Goal: Task Accomplishment & Management: Use online tool/utility

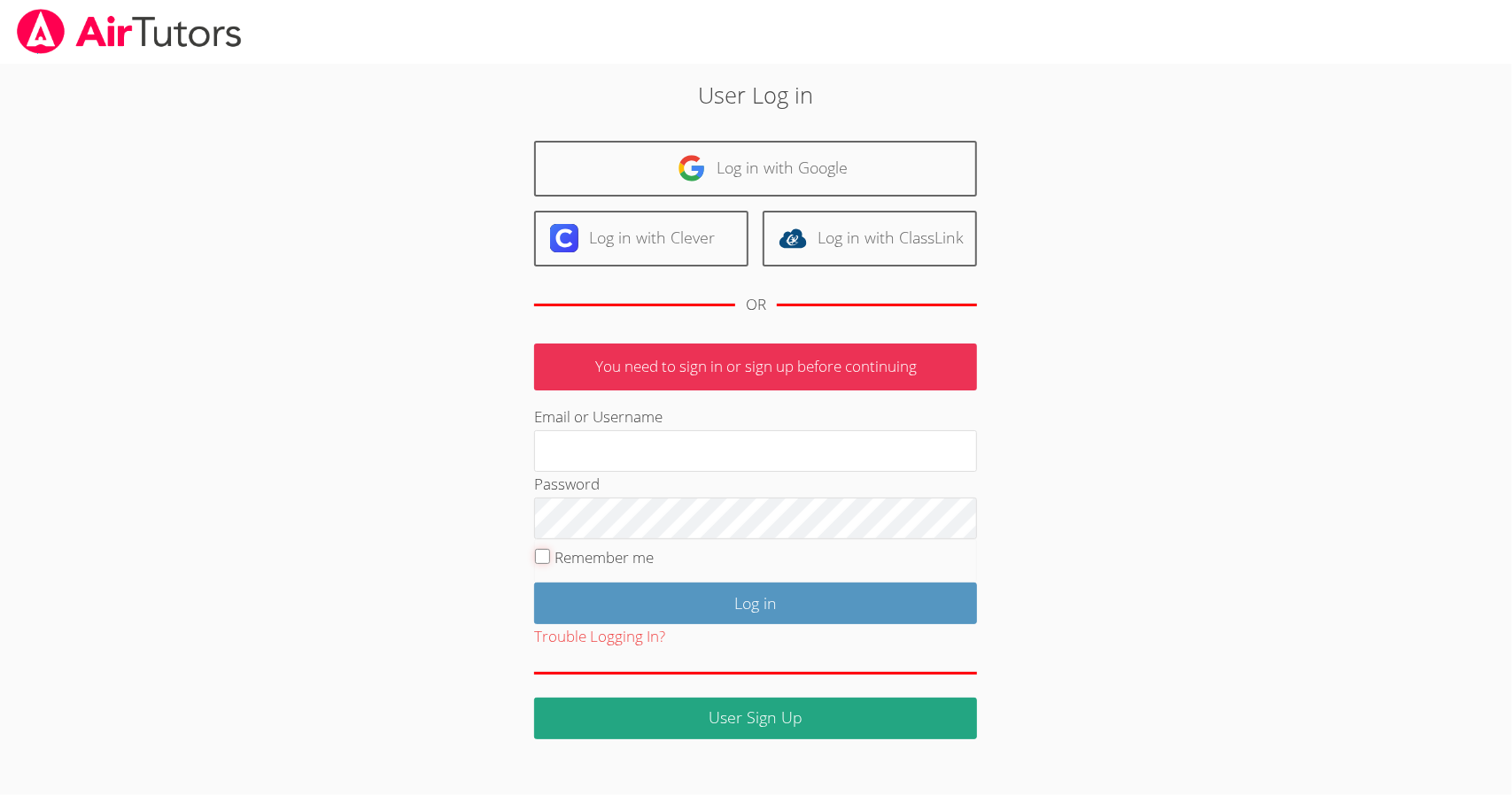
click at [547, 559] on input "Remember me" at bounding box center [542, 556] width 15 height 15
checkbox input "true"
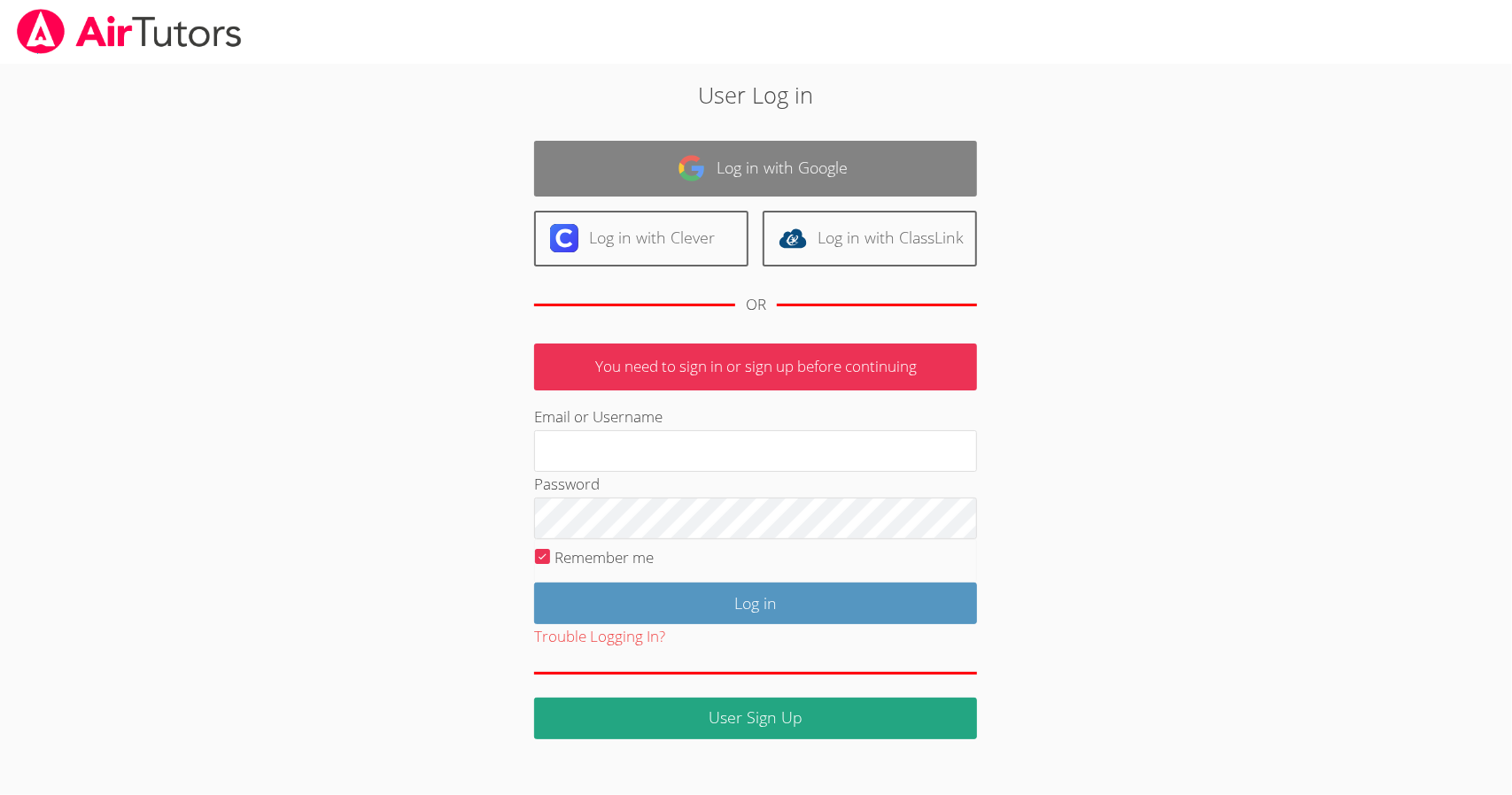
click at [743, 178] on link "Log in with Google" at bounding box center [755, 168] width 443 height 56
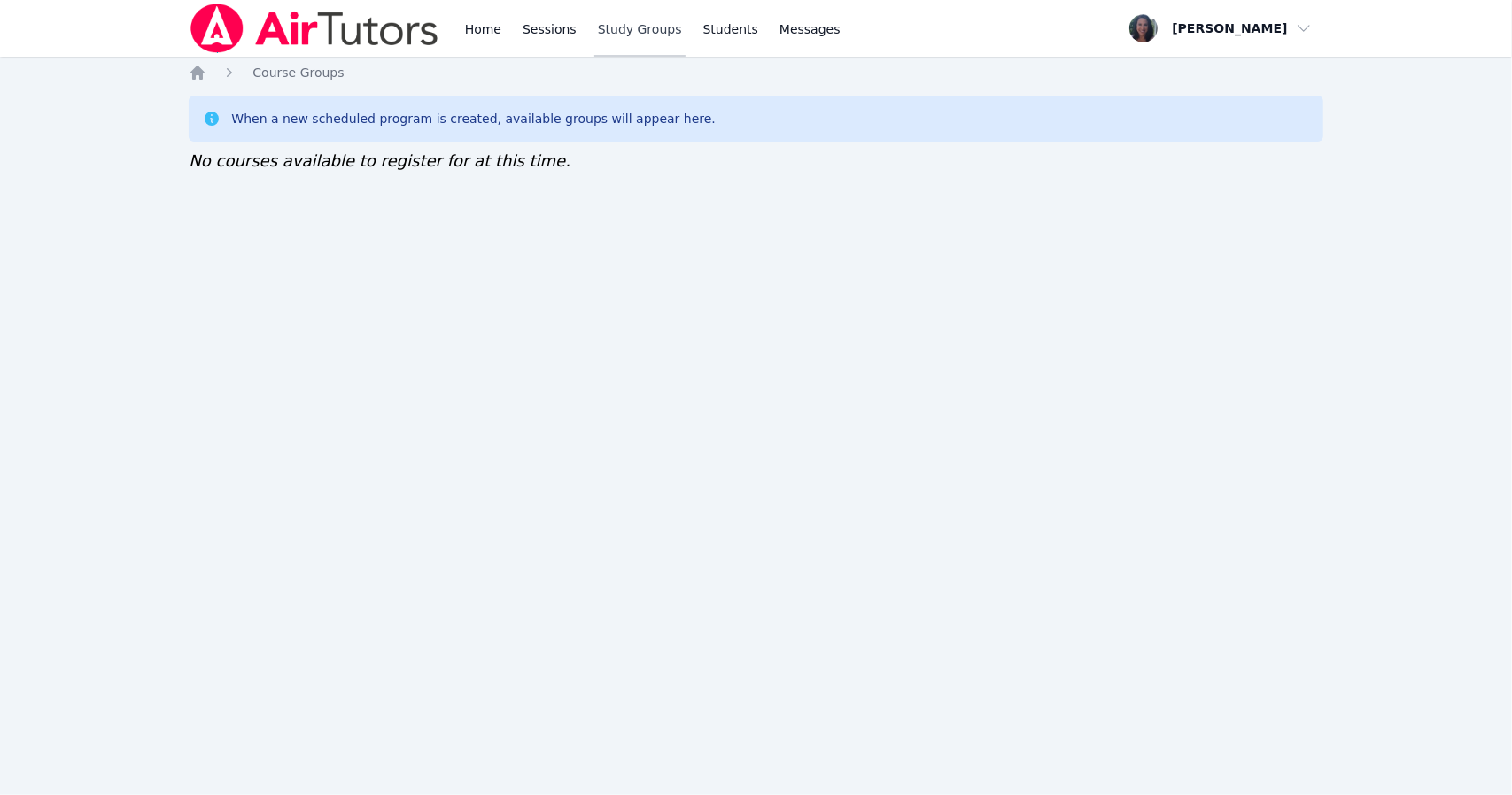
click at [622, 35] on link "Study Groups" at bounding box center [639, 28] width 92 height 57
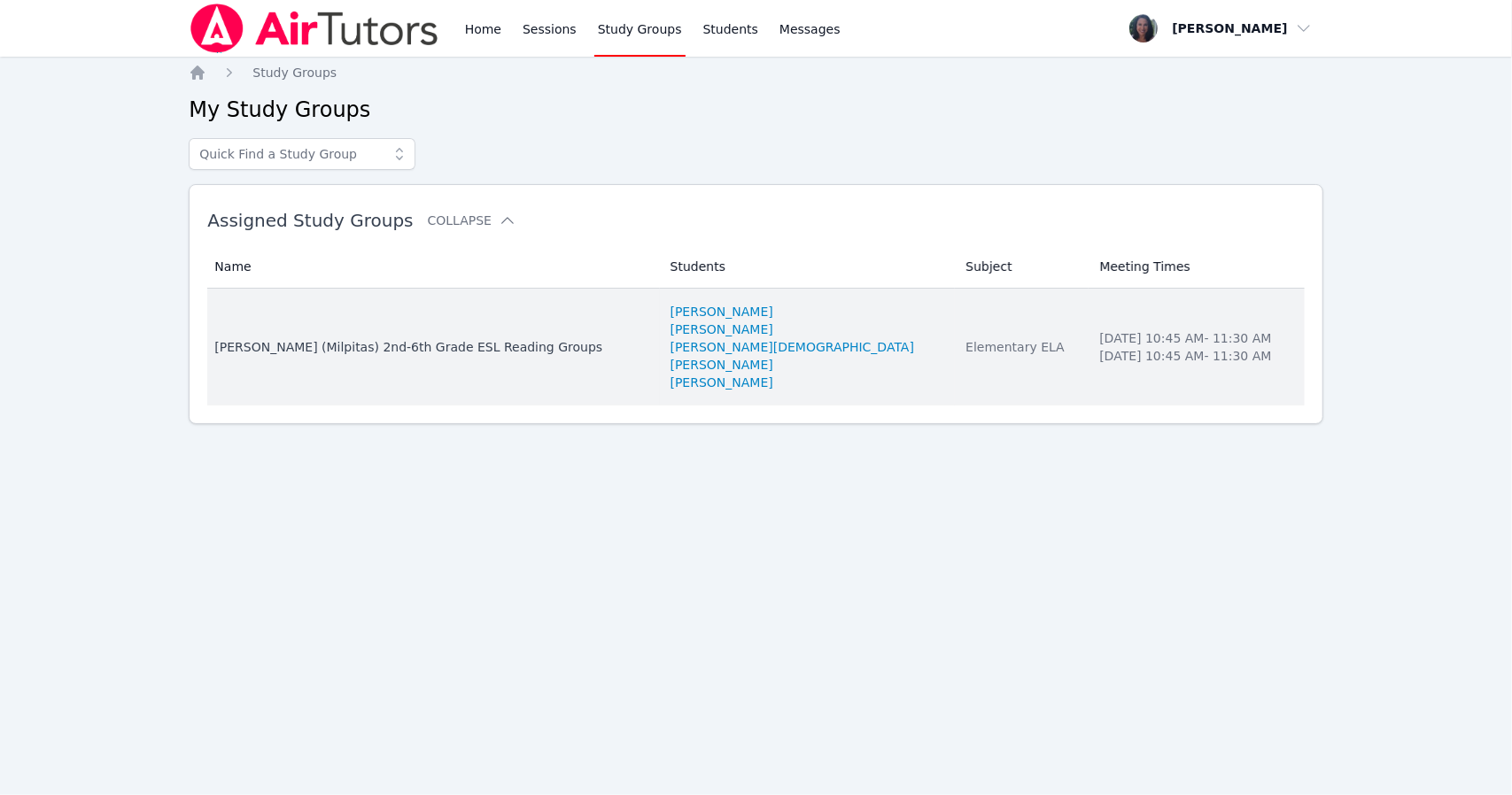
click at [965, 347] on div "Elementary ELA" at bounding box center [1021, 347] width 112 height 18
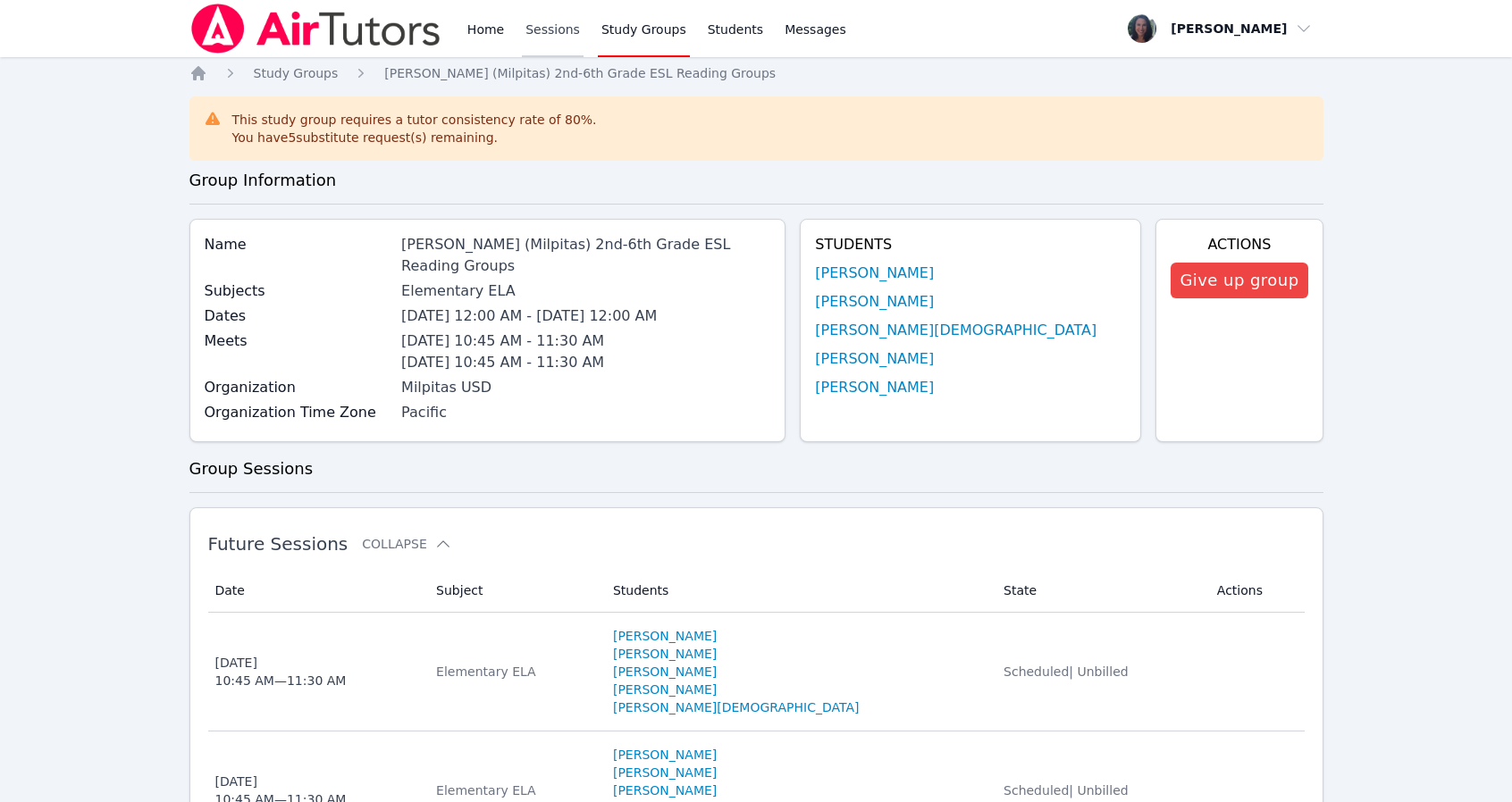
click at [548, 33] on link "Sessions" at bounding box center [553, 29] width 62 height 57
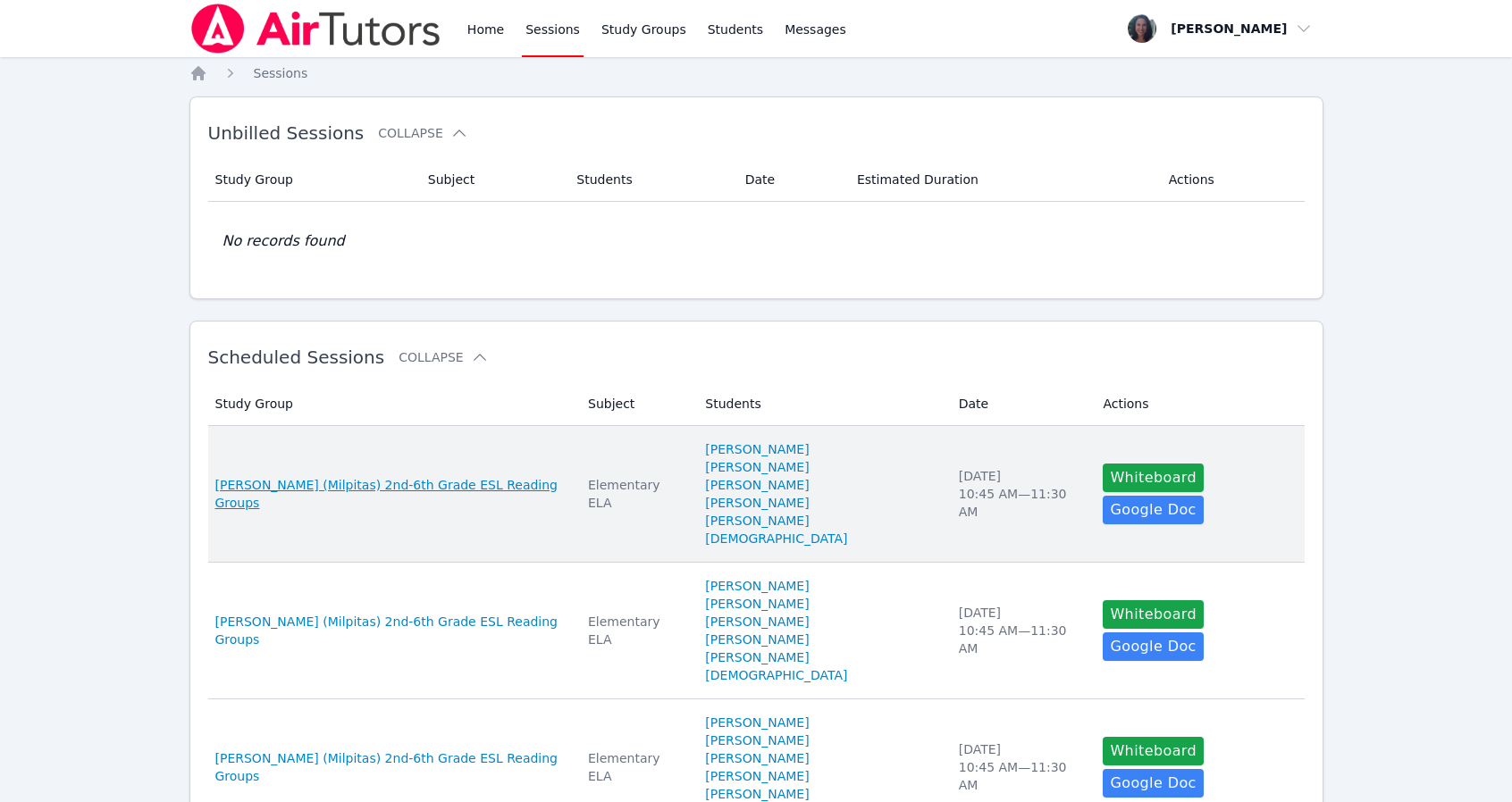
click at [441, 487] on span "[PERSON_NAME] (Milpitas) 2nd-6th Grade ESL Reading Groups" at bounding box center [391, 494] width 352 height 36
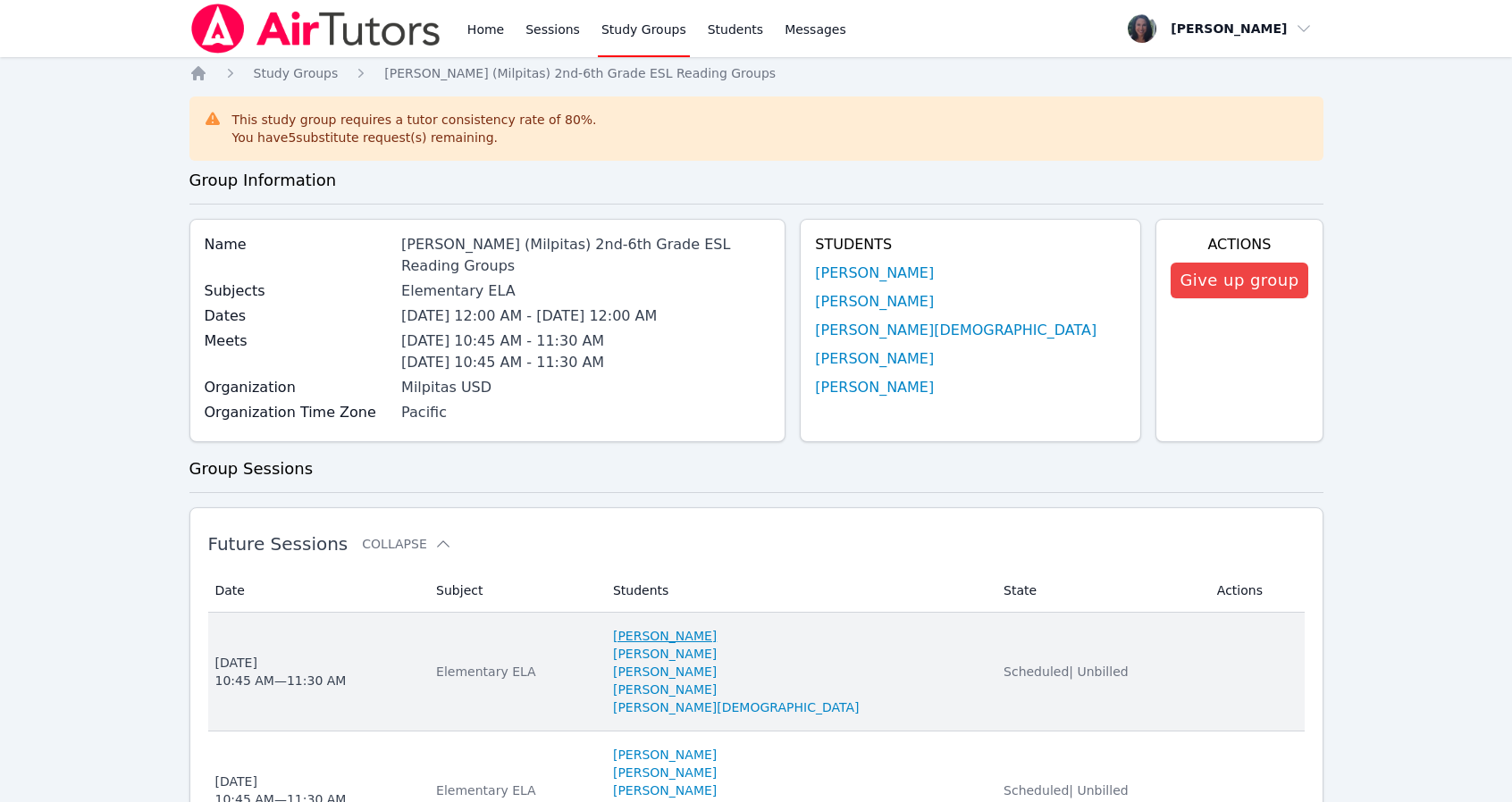
click at [716, 627] on link "[PERSON_NAME]" at bounding box center [664, 635] width 104 height 18
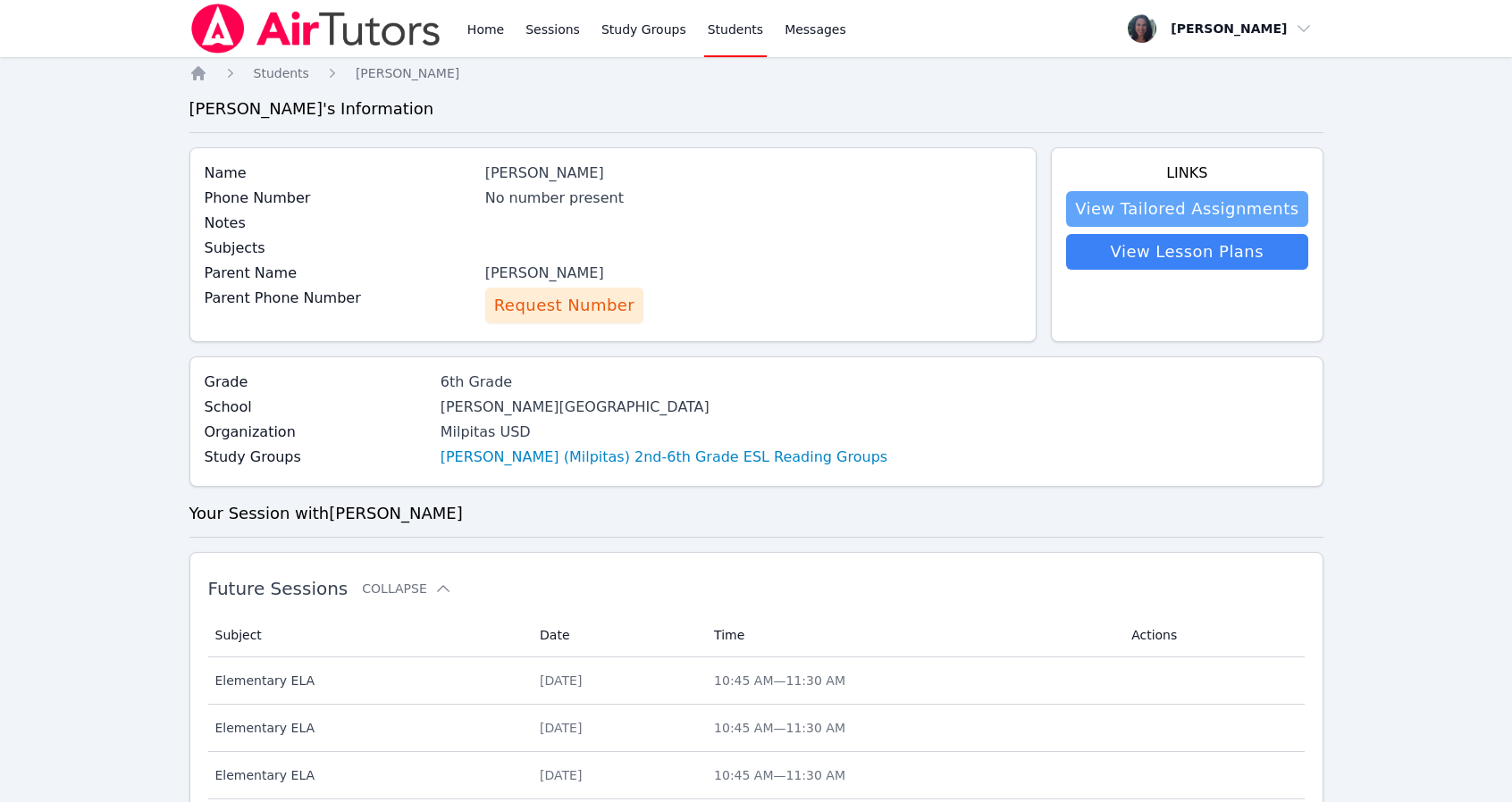
click at [1129, 207] on link "View Tailored Assignments" at bounding box center [1186, 210] width 241 height 36
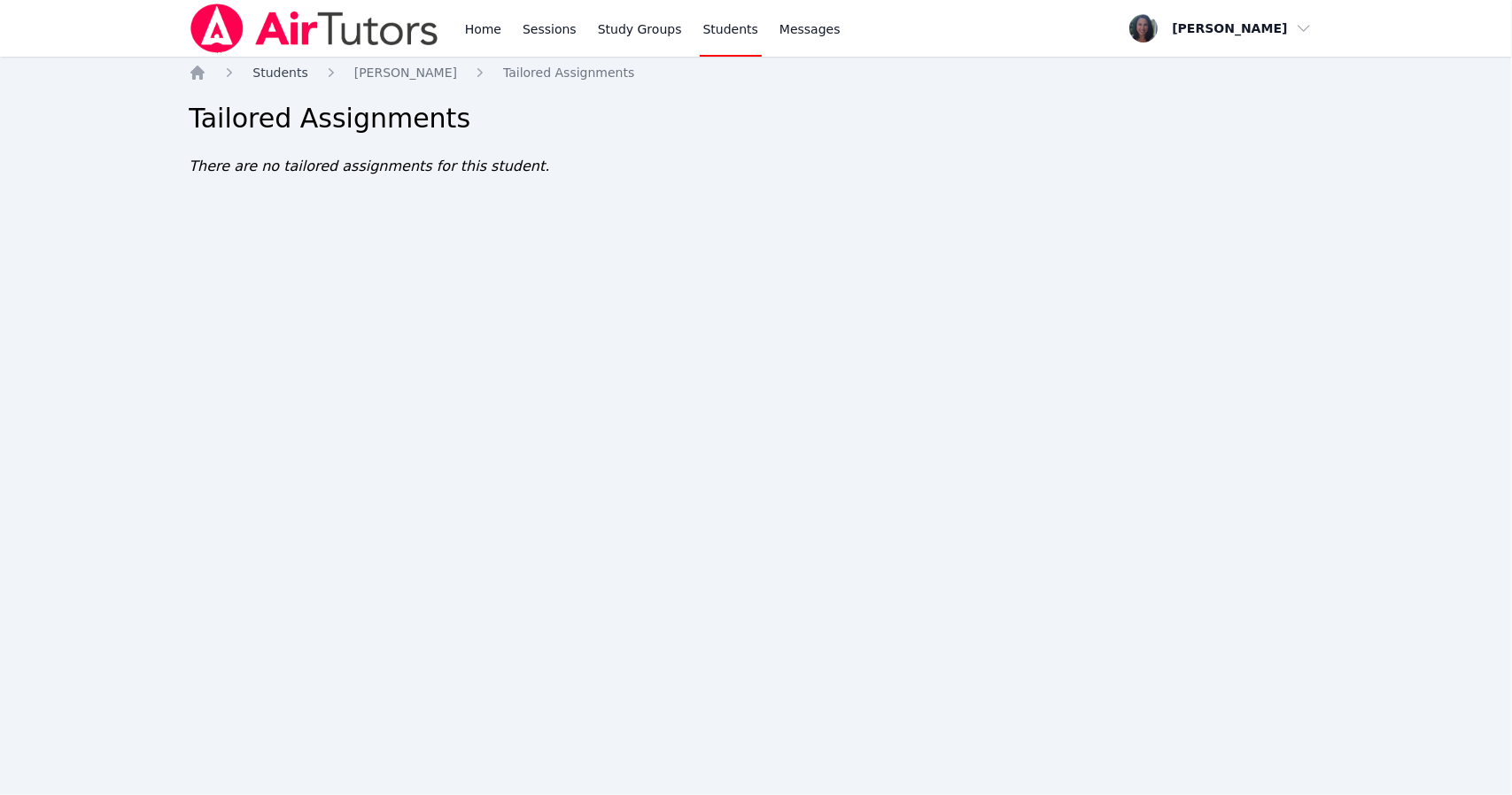
click at [280, 72] on span "Students" at bounding box center [280, 72] width 55 height 14
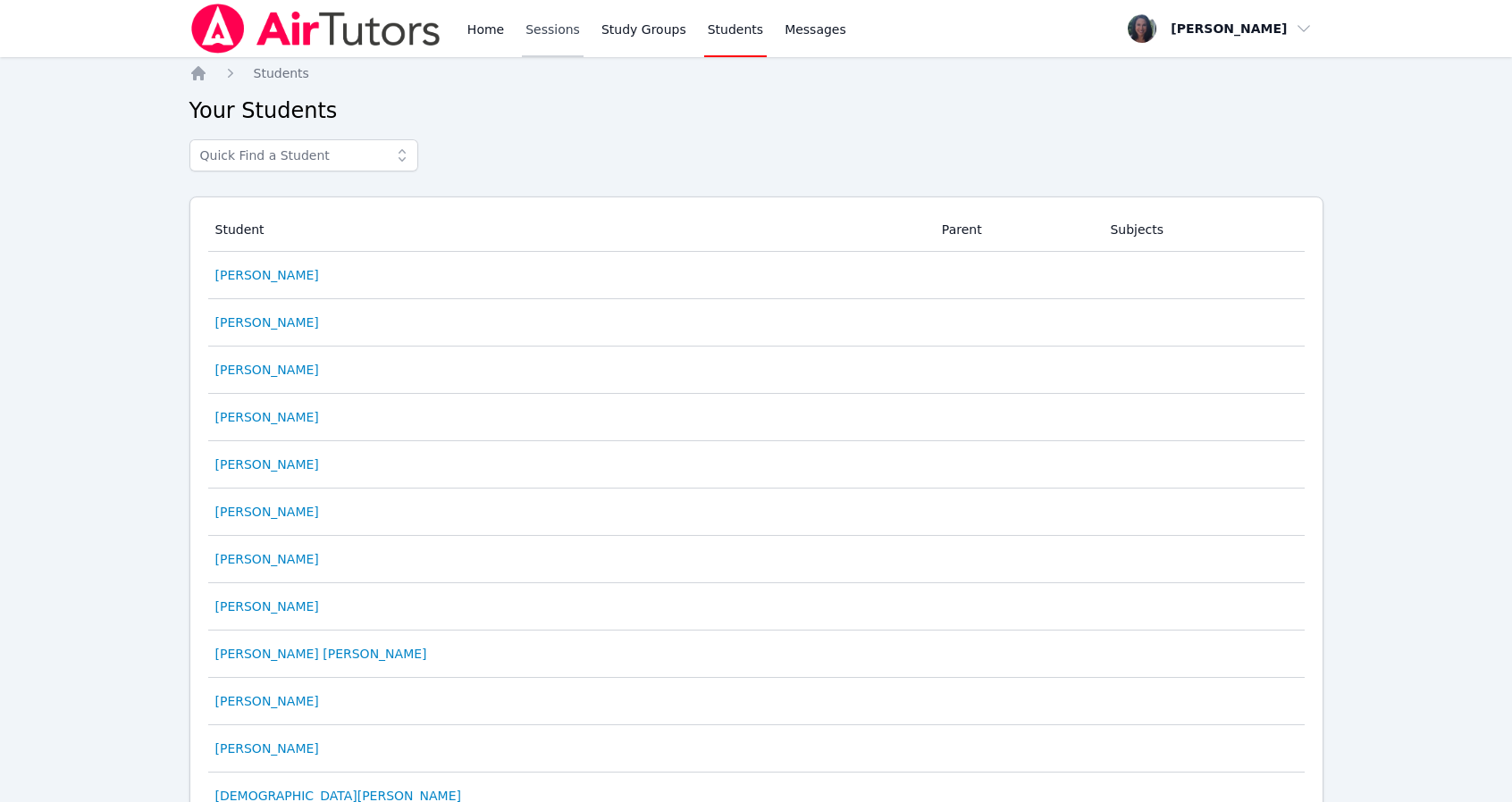
click at [547, 36] on link "Sessions" at bounding box center [553, 29] width 62 height 57
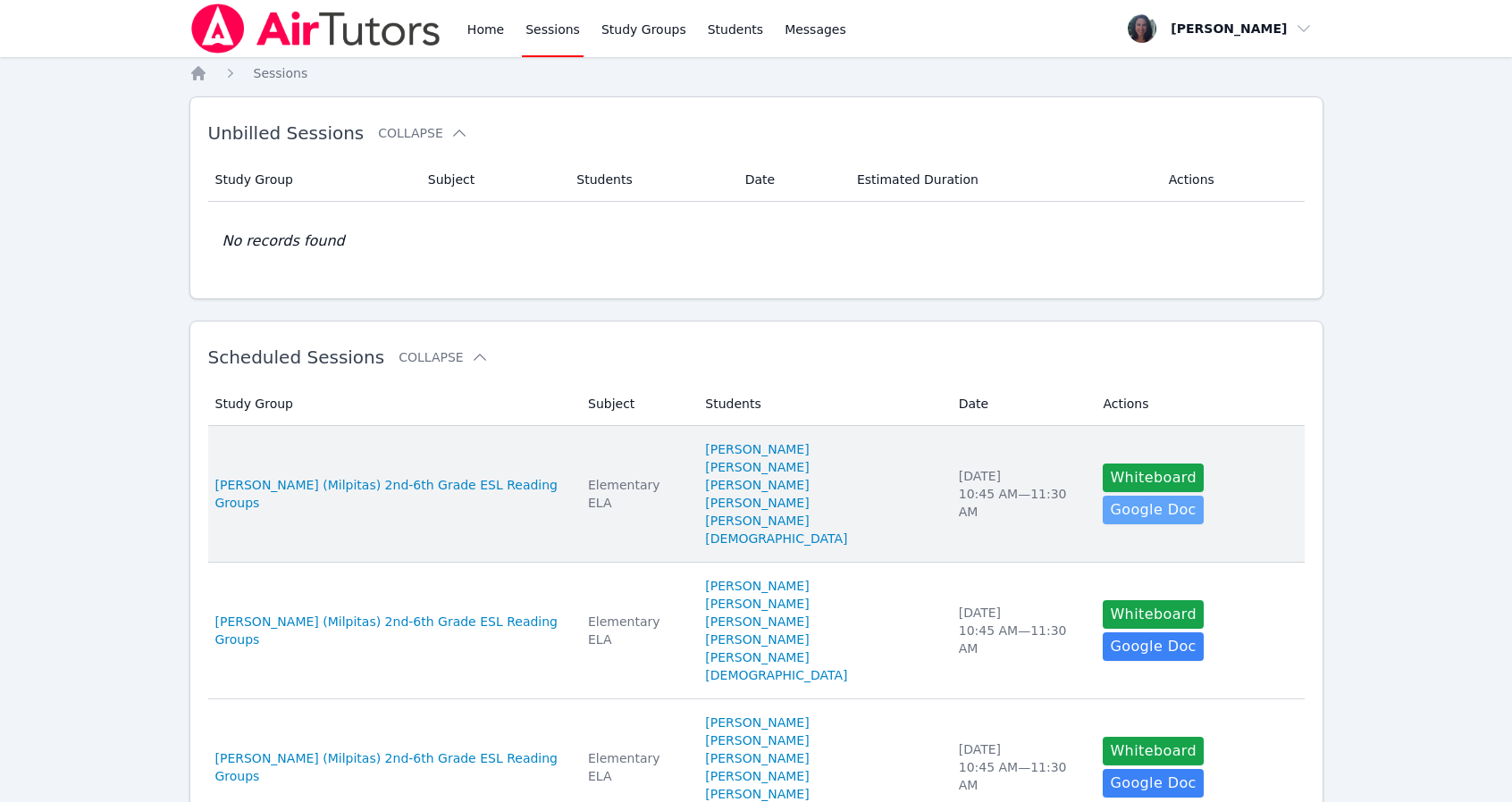
click at [1202, 495] on link "Google Doc" at bounding box center [1152, 510] width 100 height 29
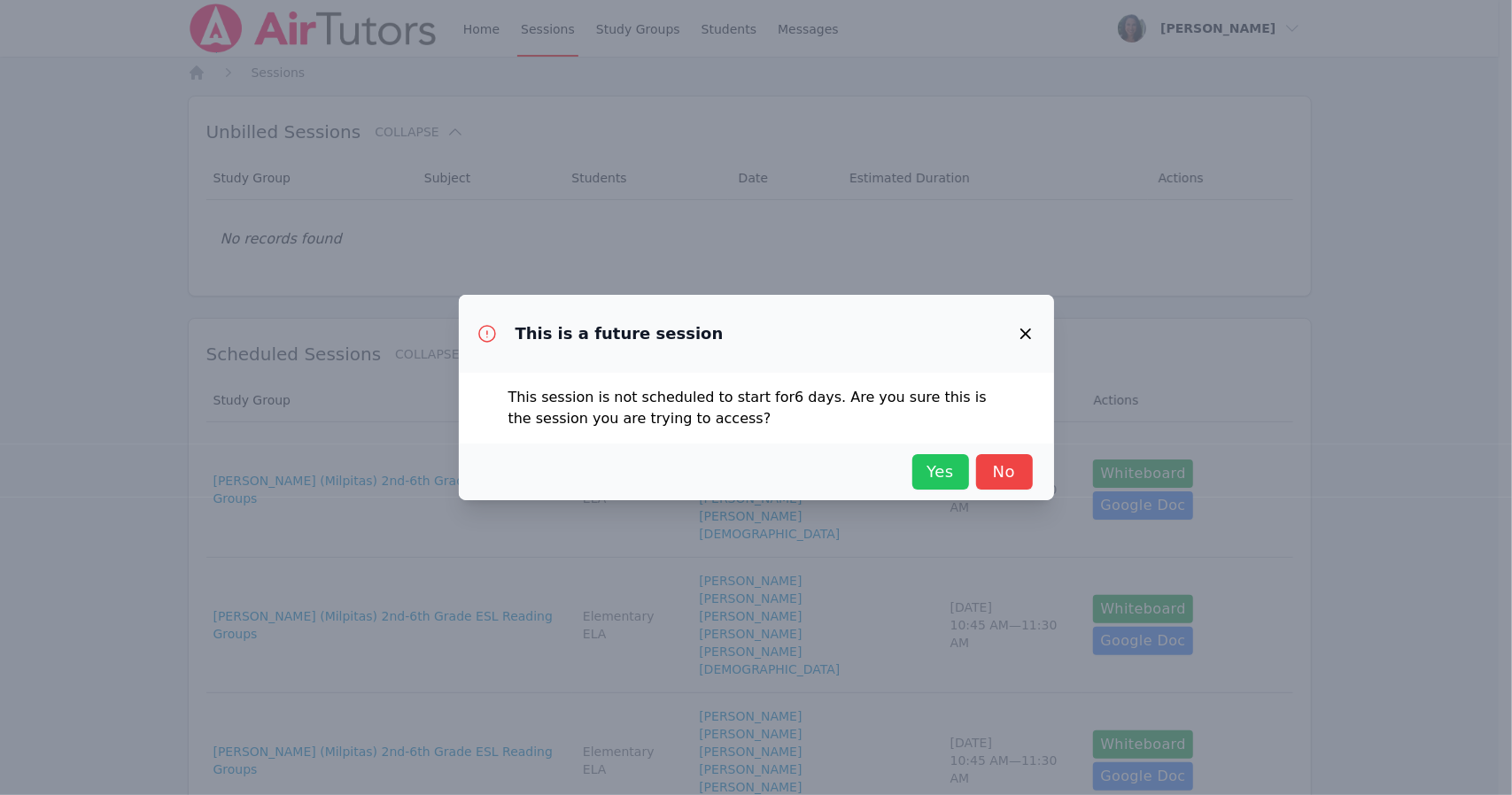
click at [940, 476] on span "Yes" at bounding box center [940, 472] width 39 height 25
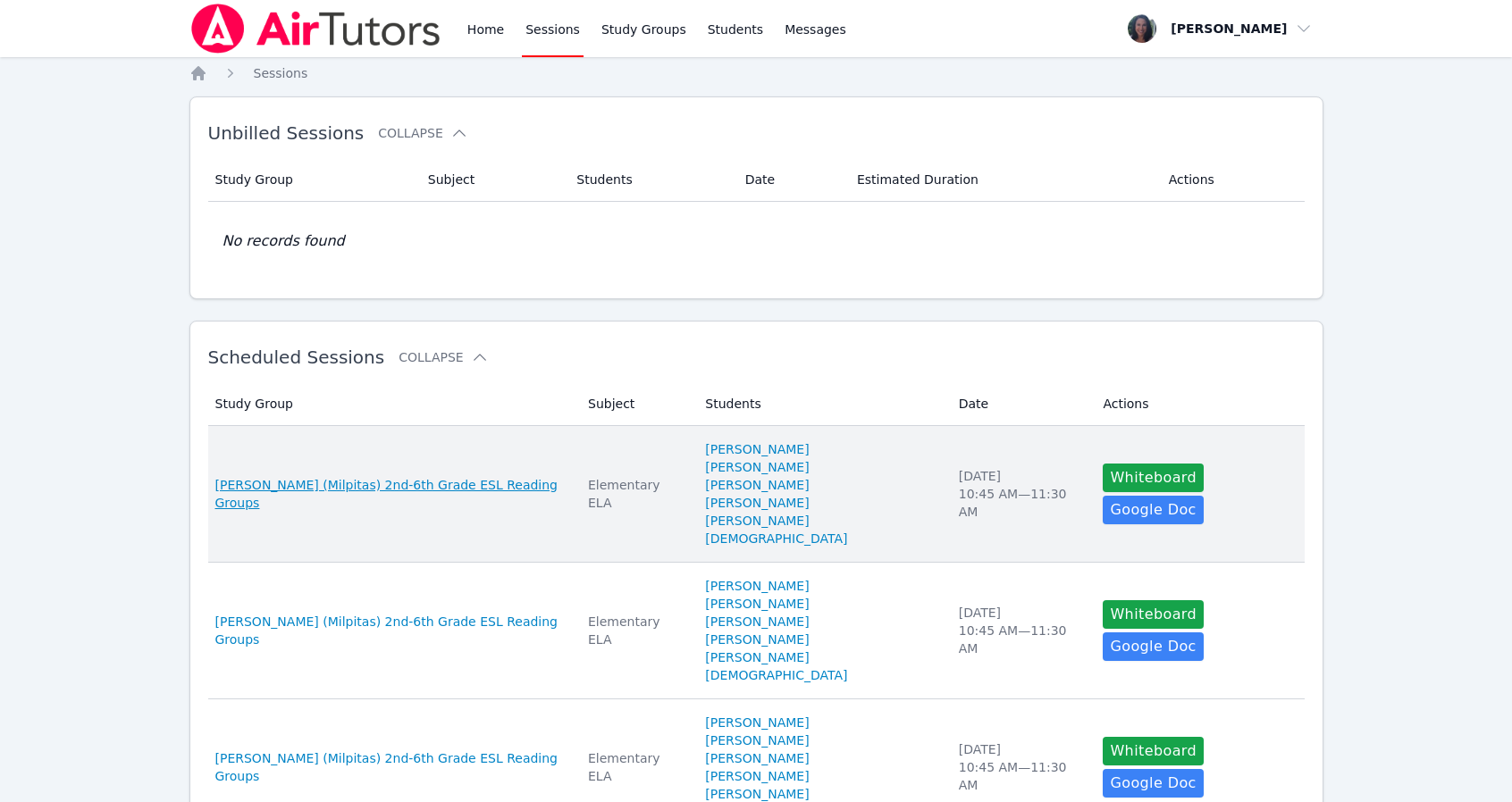
click at [409, 489] on span "[PERSON_NAME] (Milpitas) 2nd-6th Grade ESL Reading Groups" at bounding box center [391, 494] width 352 height 36
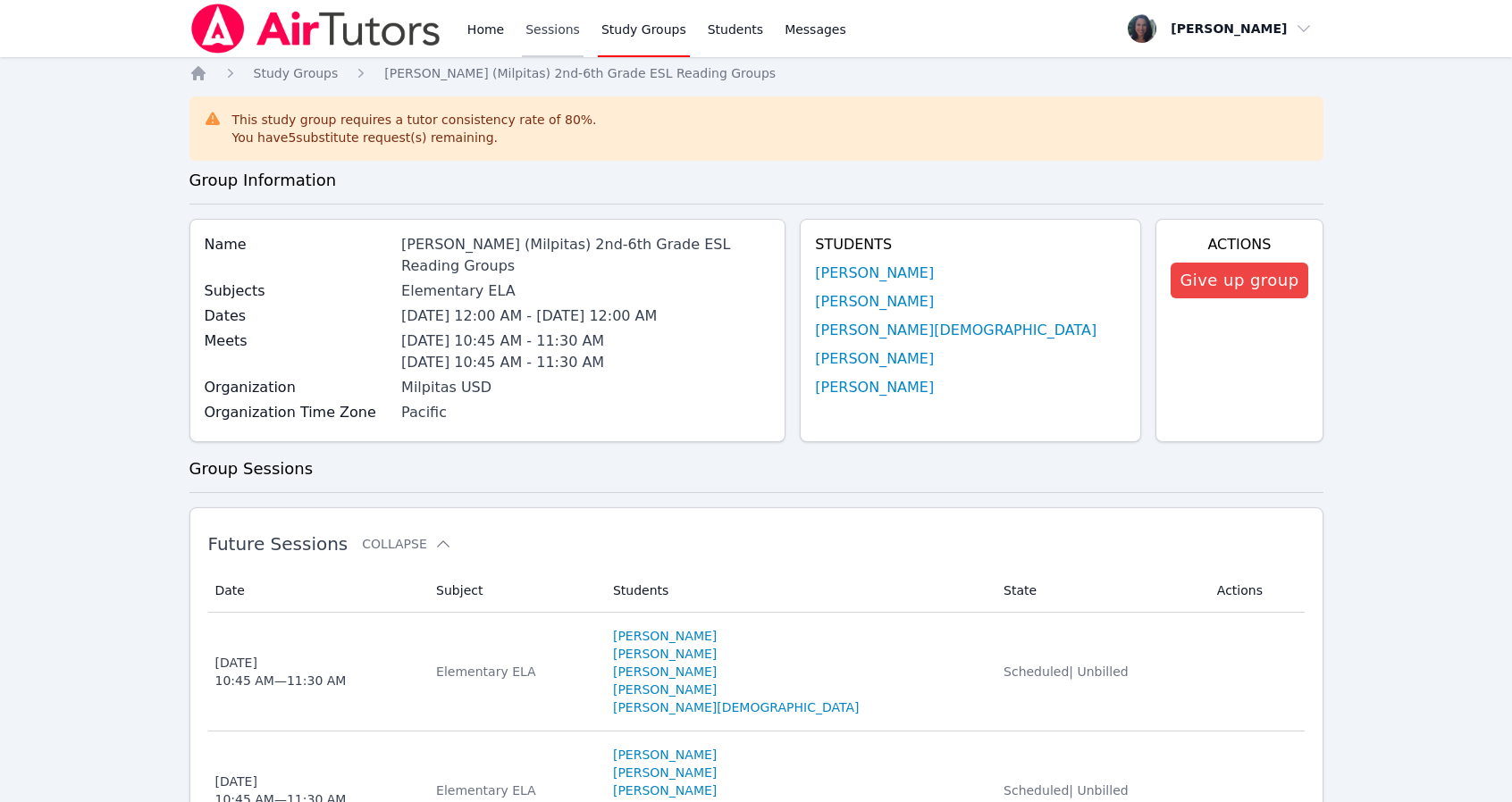
click at [545, 39] on link "Sessions" at bounding box center [553, 29] width 62 height 57
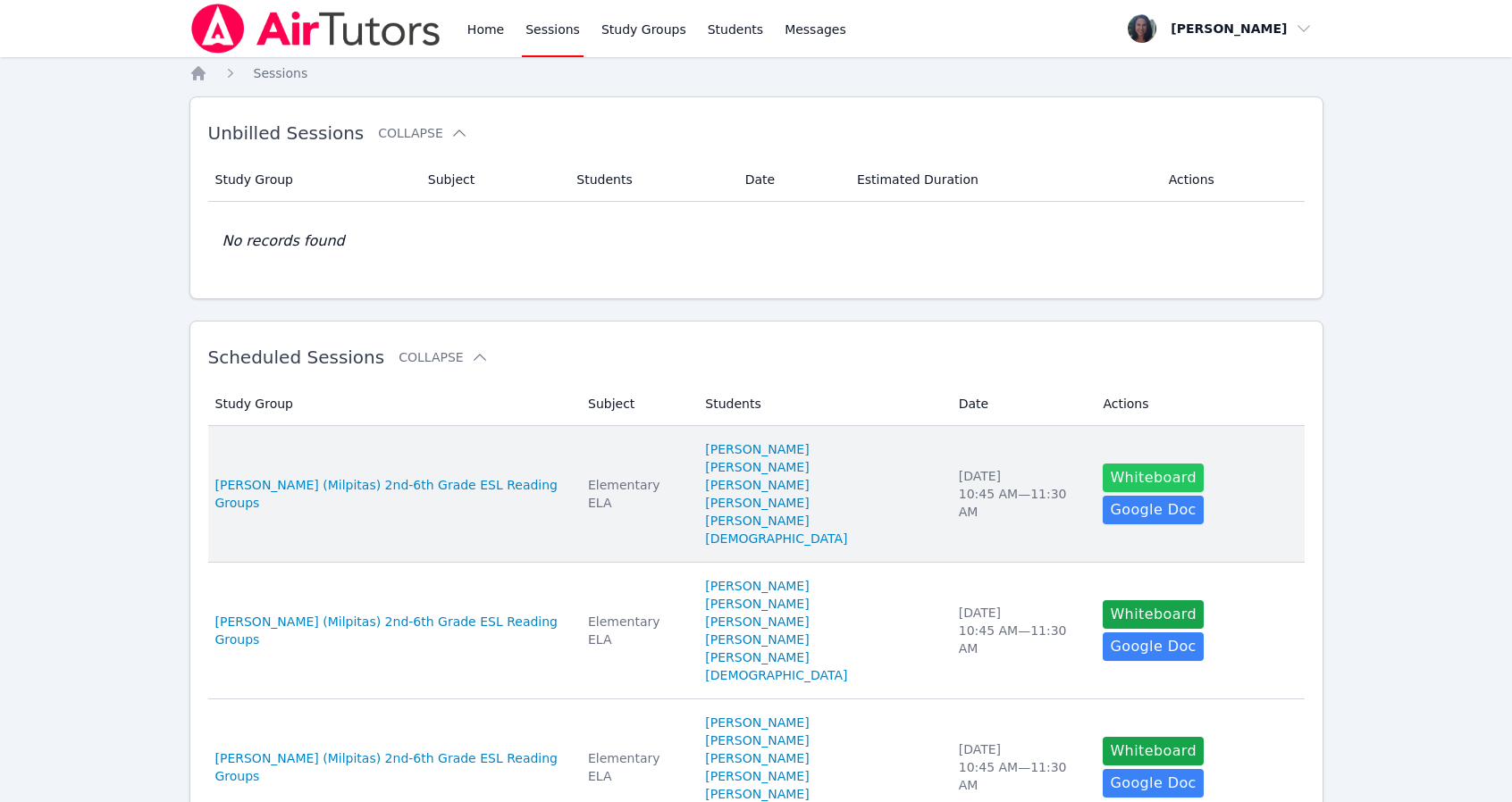
click at [1102, 478] on button "Whiteboard" at bounding box center [1153, 478] width 101 height 29
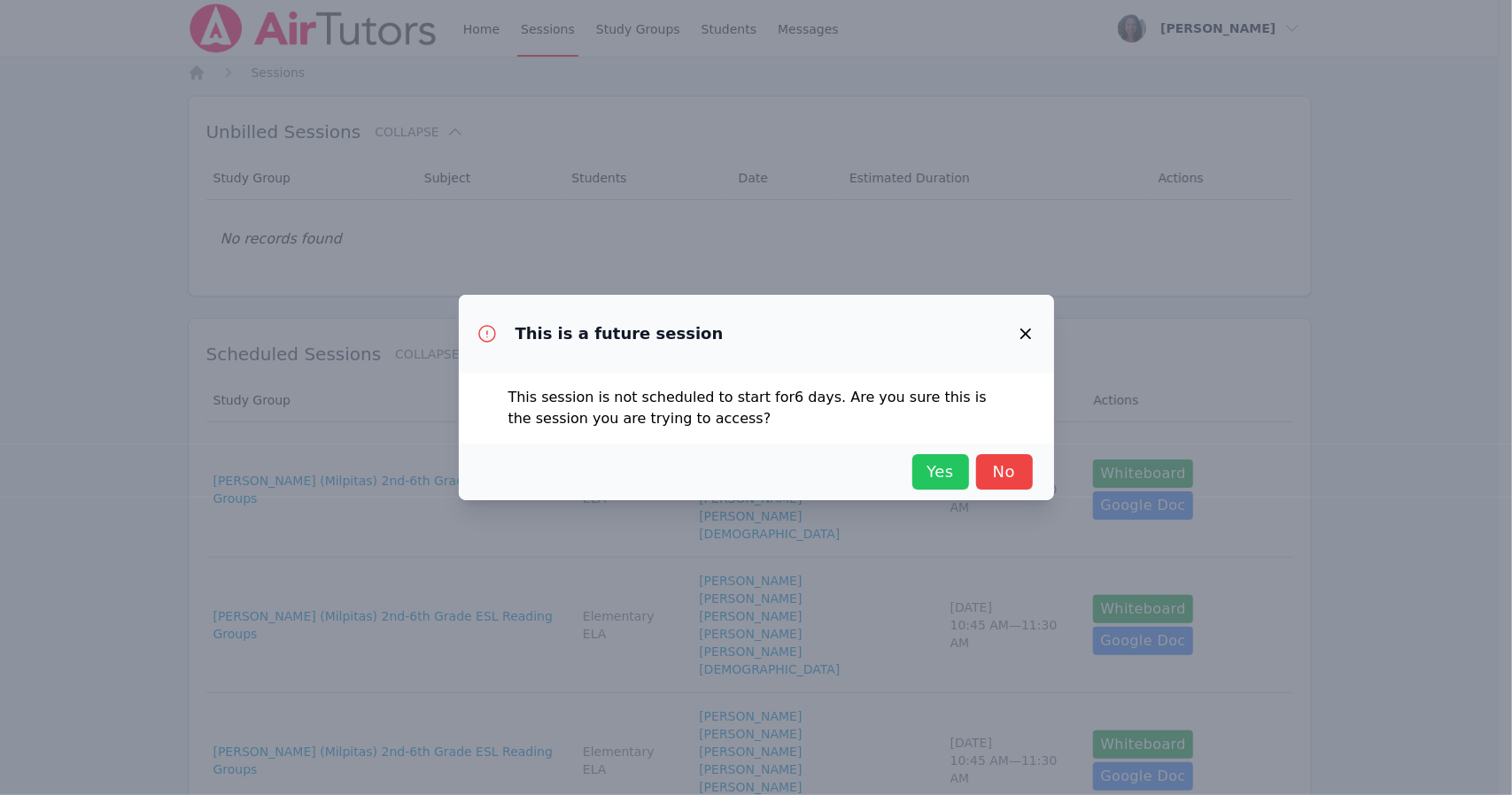
click at [925, 471] on span "Yes" at bounding box center [940, 472] width 39 height 25
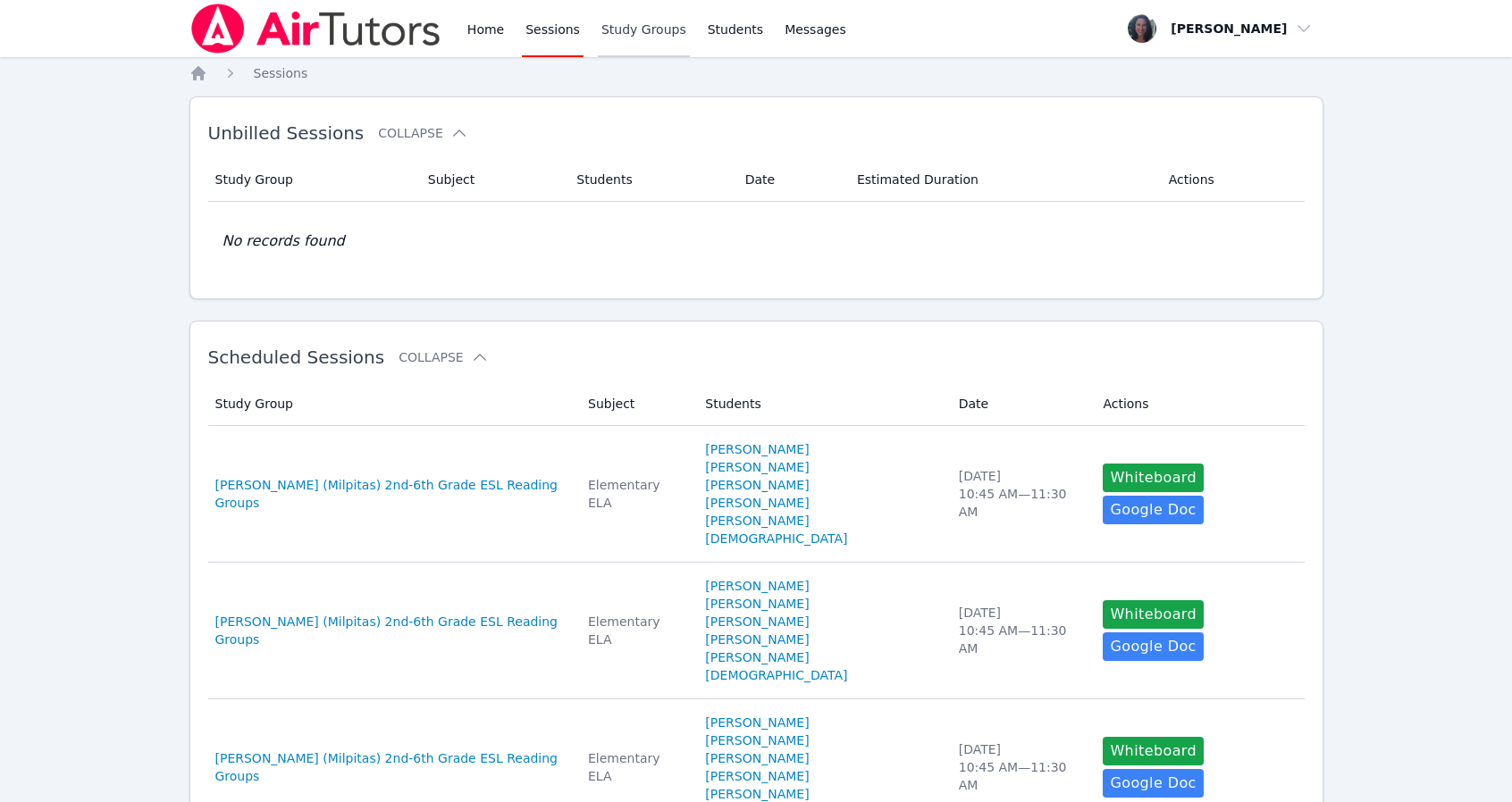
click at [655, 36] on link "Study Groups" at bounding box center [643, 29] width 92 height 57
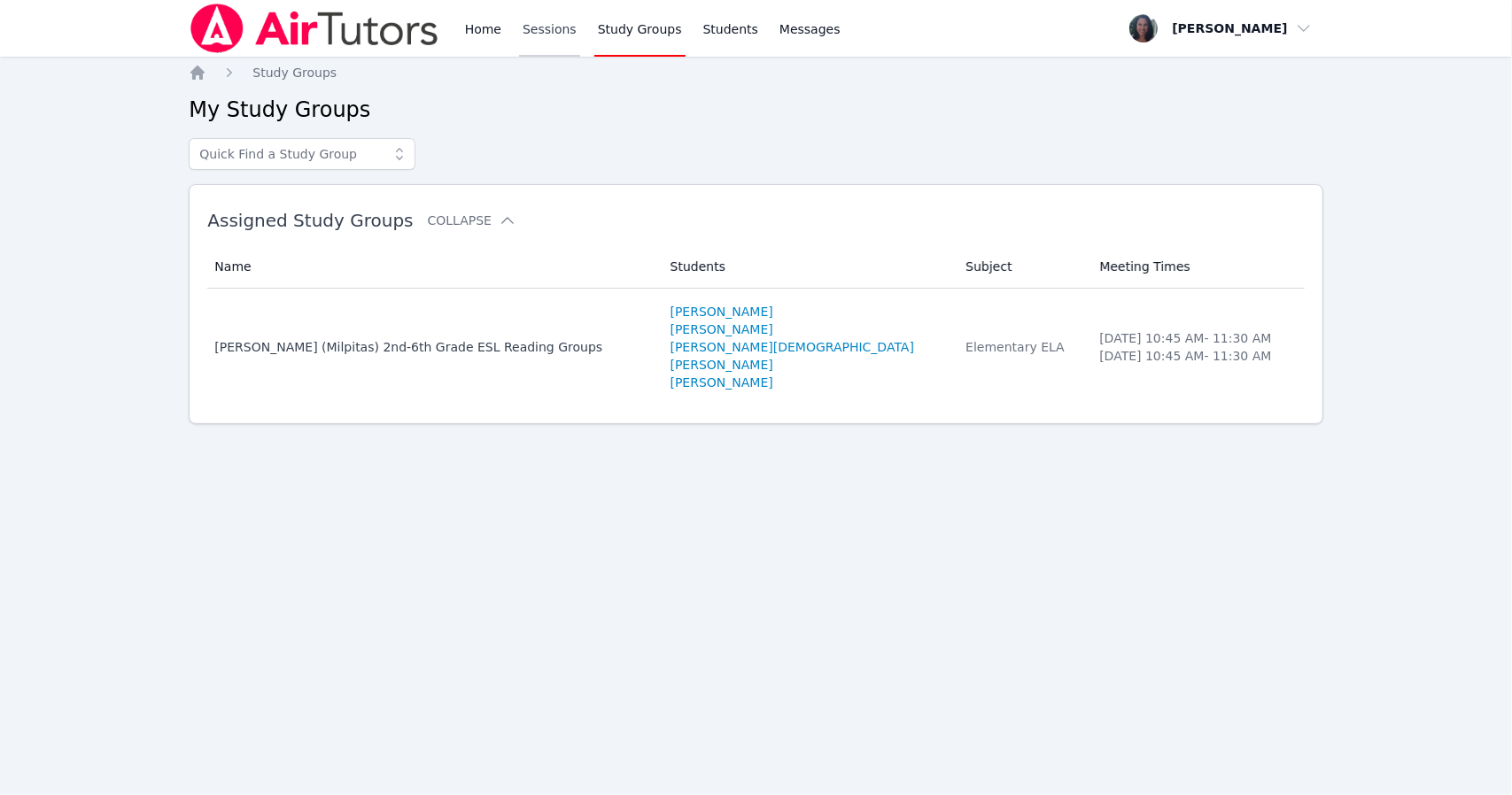
click at [541, 36] on link "Sessions" at bounding box center [550, 28] width 61 height 57
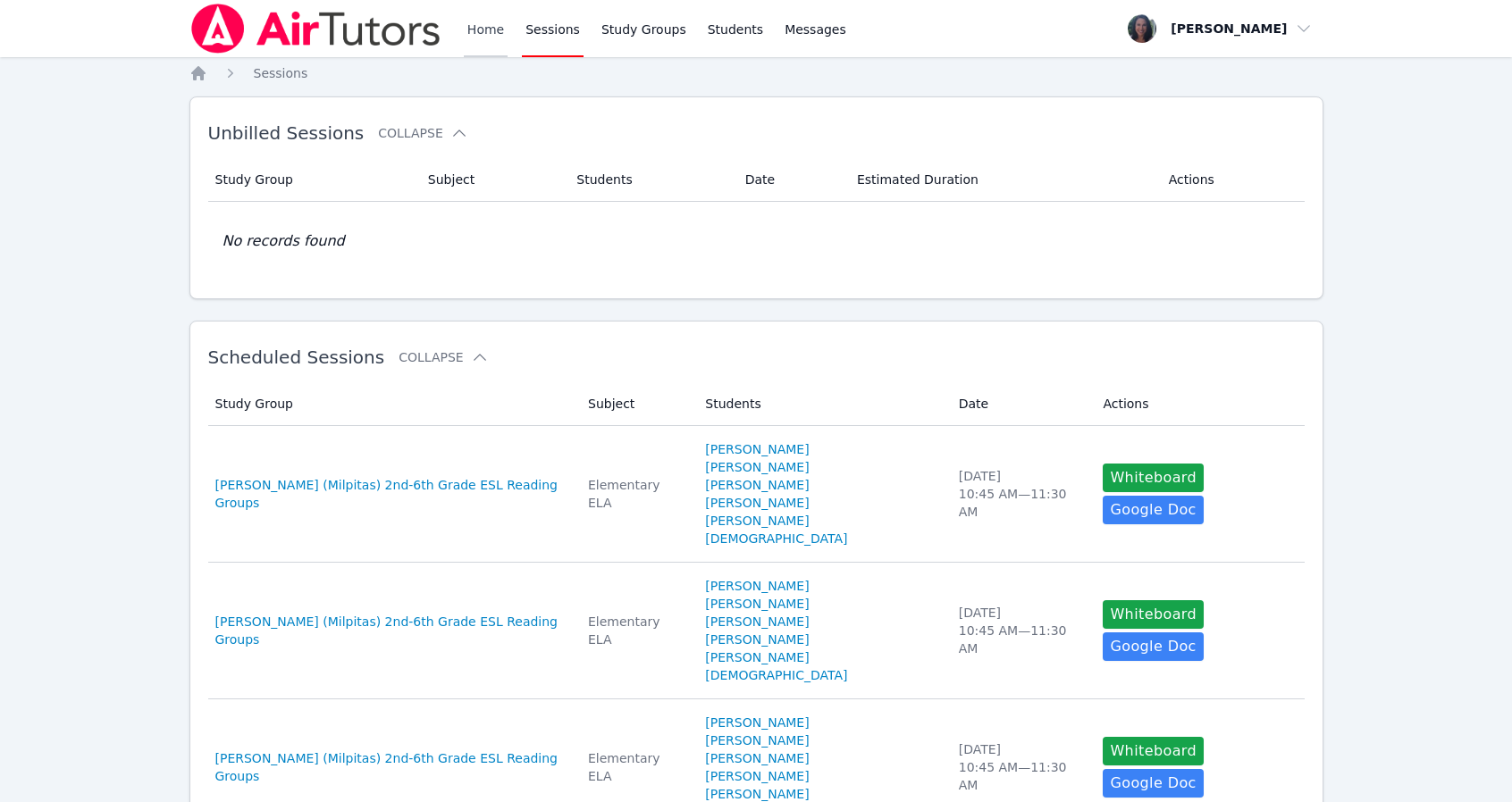
click at [481, 44] on link "Home" at bounding box center [486, 29] width 44 height 57
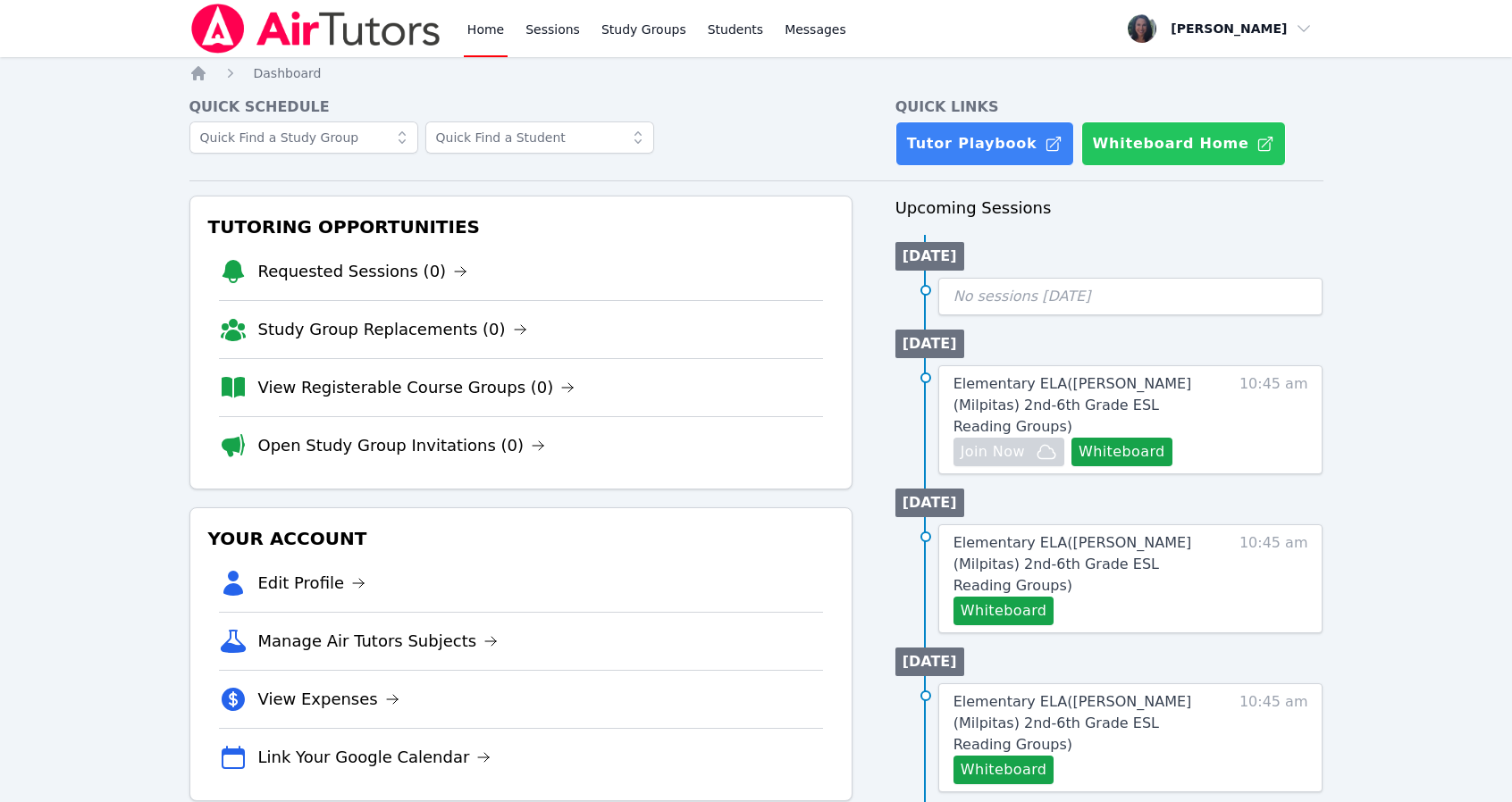
click at [1178, 146] on button "Whiteboard Home" at bounding box center [1183, 144] width 205 height 45
